Goal: Task Accomplishment & Management: Complete application form

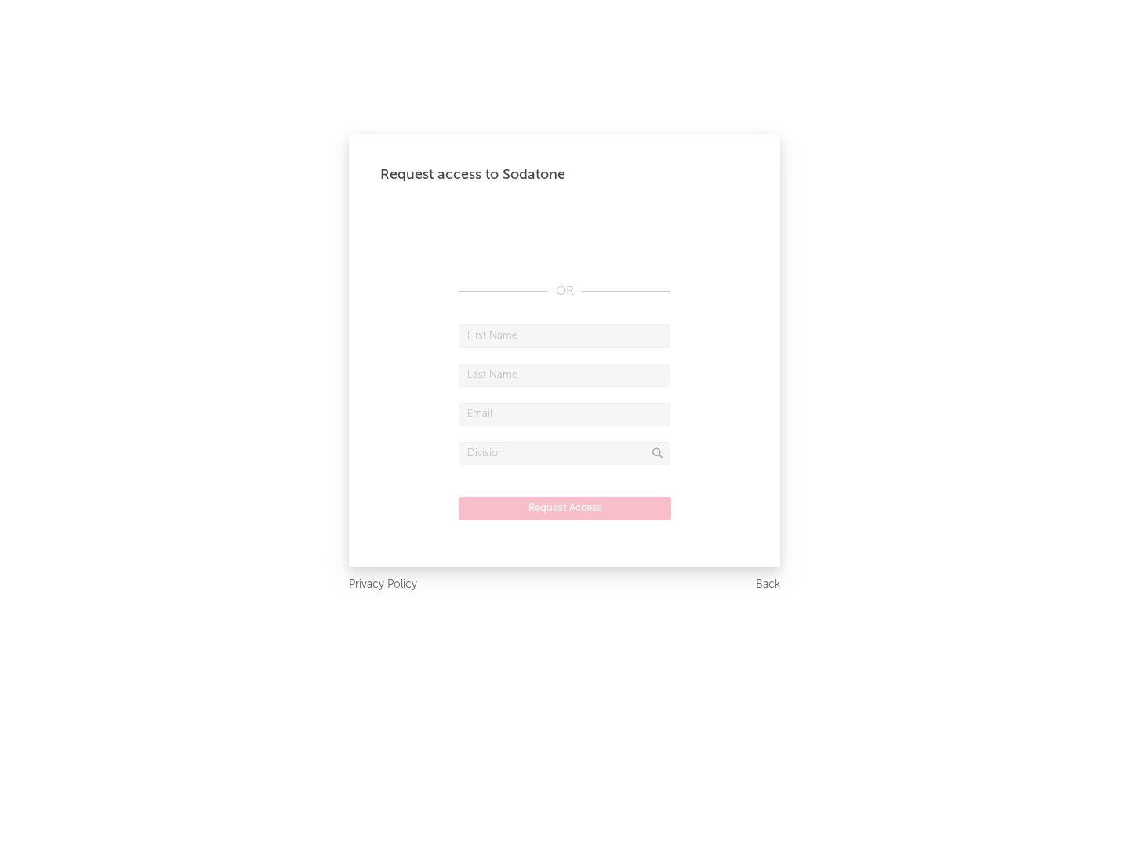
click at [564, 335] on input "text" at bounding box center [565, 336] width 212 height 24
type input "[PERSON_NAME]"
click at [564, 375] on input "text" at bounding box center [565, 376] width 212 height 24
type input "[PERSON_NAME]"
click at [564, 414] on input "text" at bounding box center [565, 415] width 212 height 24
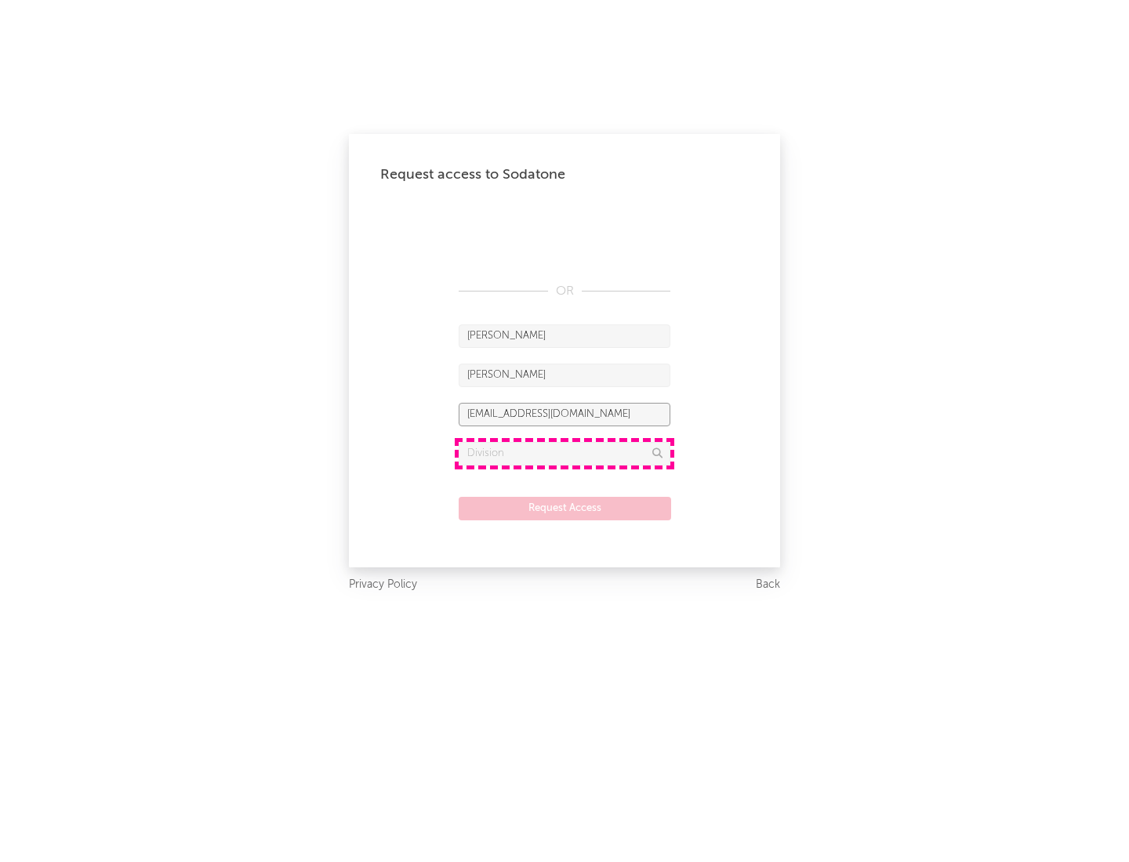
type input "[EMAIL_ADDRESS][DOMAIN_NAME]"
click at [564, 453] on input "text" at bounding box center [565, 454] width 212 height 24
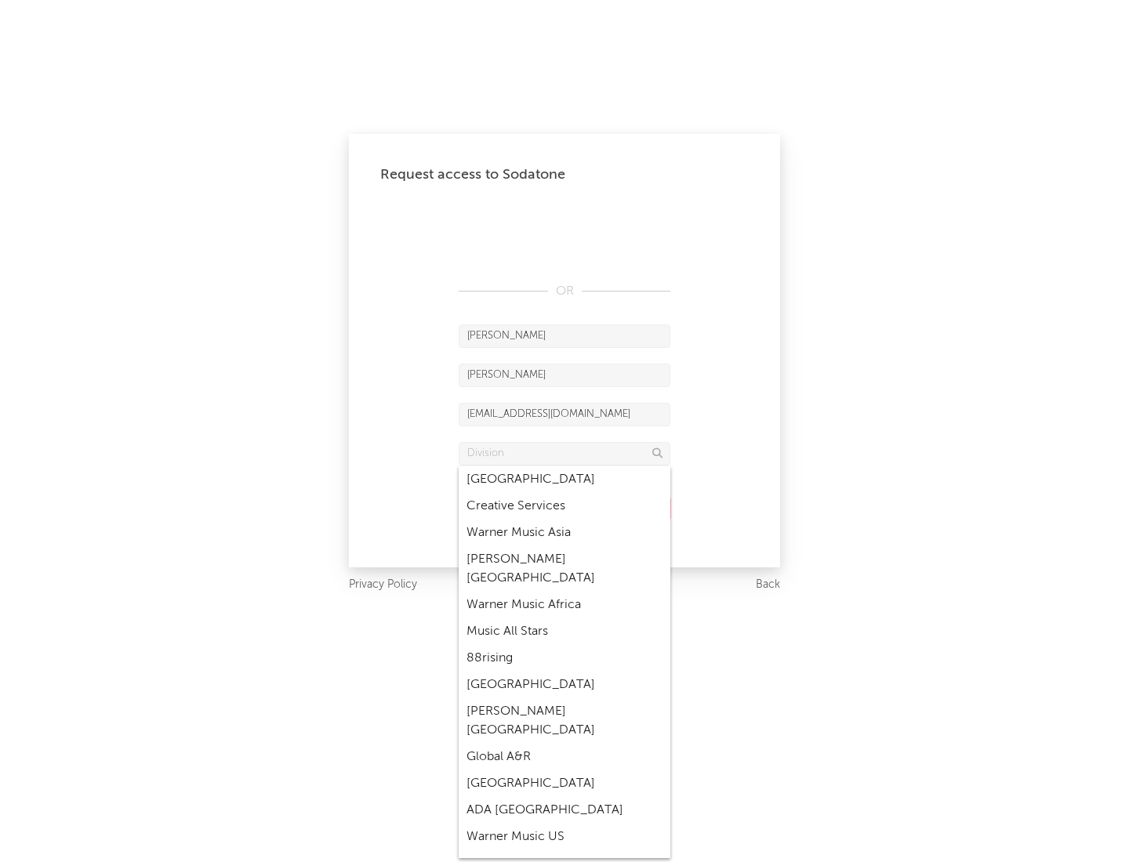
click at [564, 618] on div "Music All Stars" at bounding box center [565, 631] width 212 height 27
type input "Music All Stars"
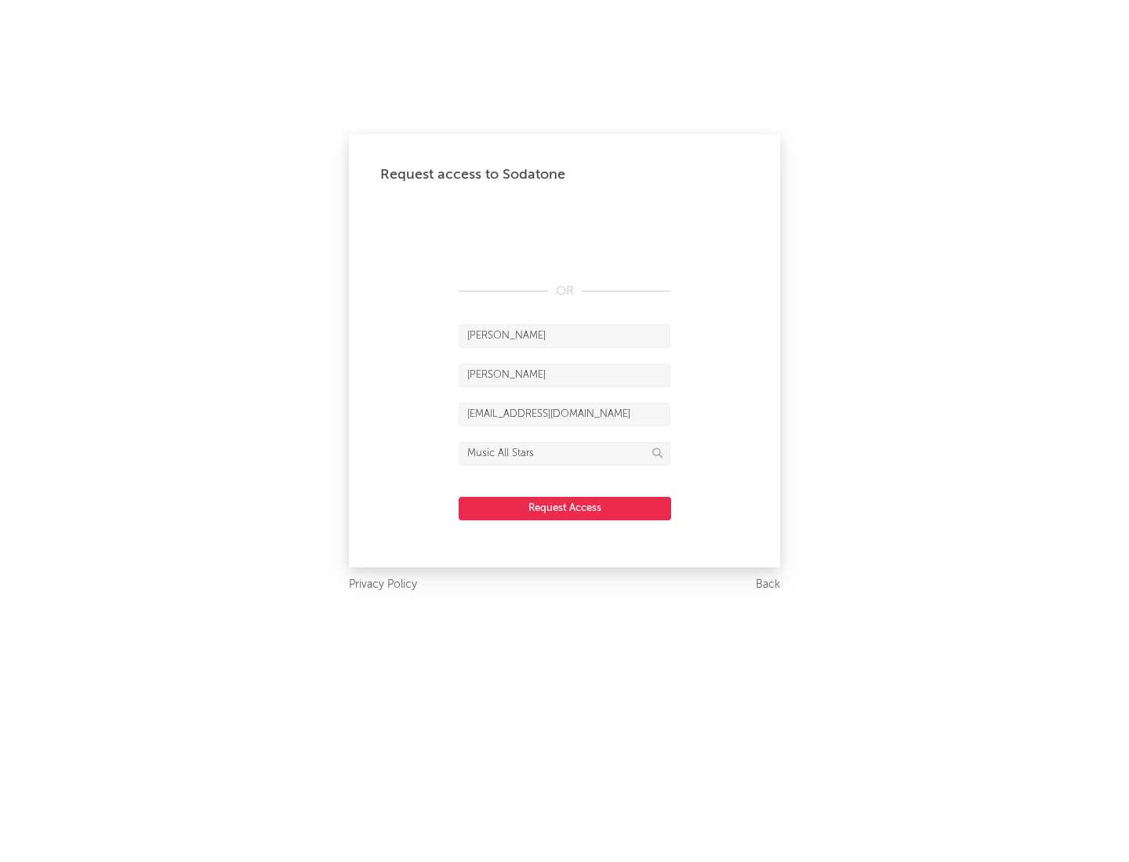
click at [564, 508] on button "Request Access" at bounding box center [565, 509] width 212 height 24
